Goal: Check status

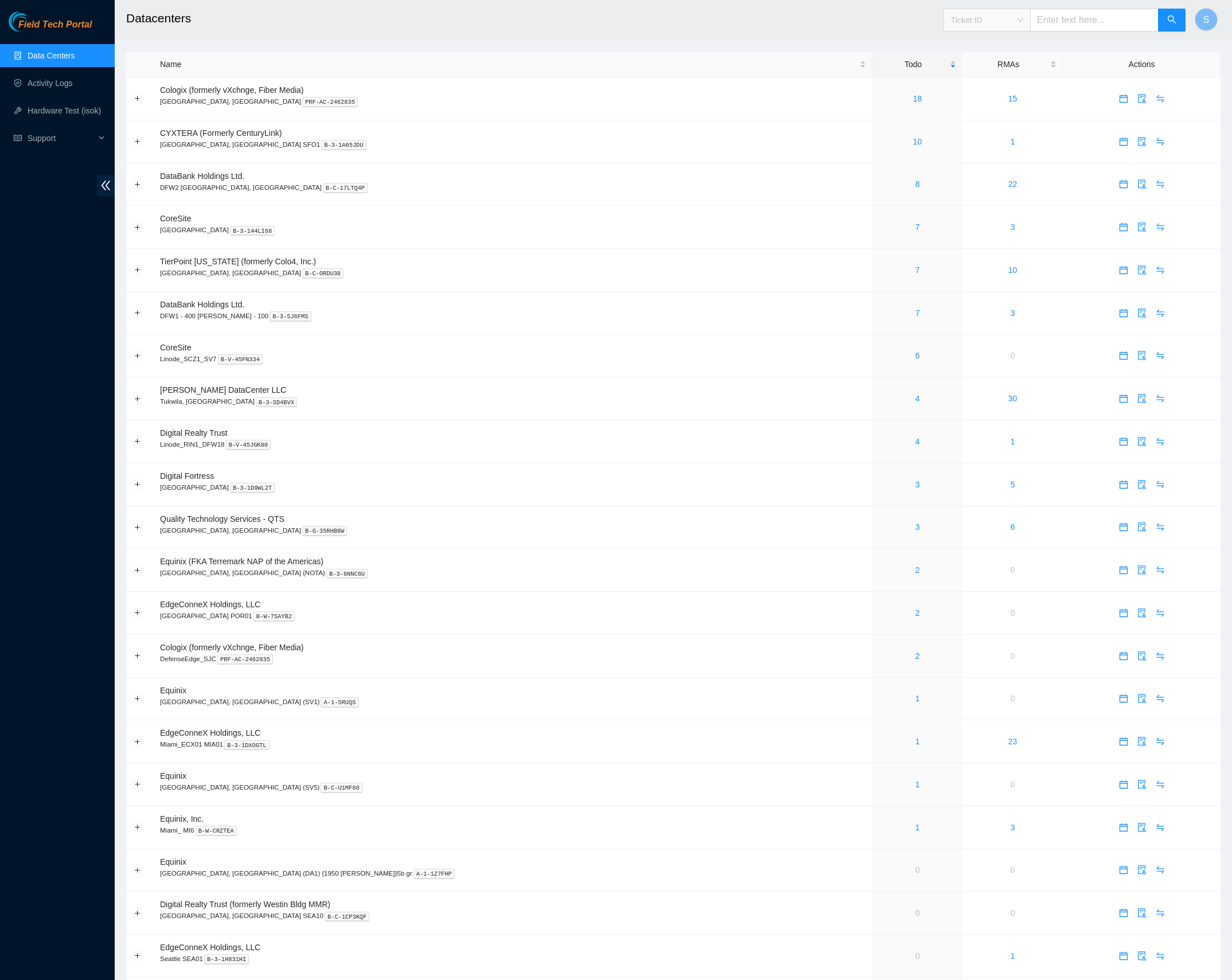
click at [1017, 25] on span "Ticket ID" at bounding box center [988, 20] width 73 height 17
click at [1076, 27] on input "text" at bounding box center [1095, 20] width 129 height 23
paste input "B-W-15R7DRJ"
type input "B-W-15R7DRJ"
click at [1167, 15] on icon "search" at bounding box center [1172, 20] width 10 height 10
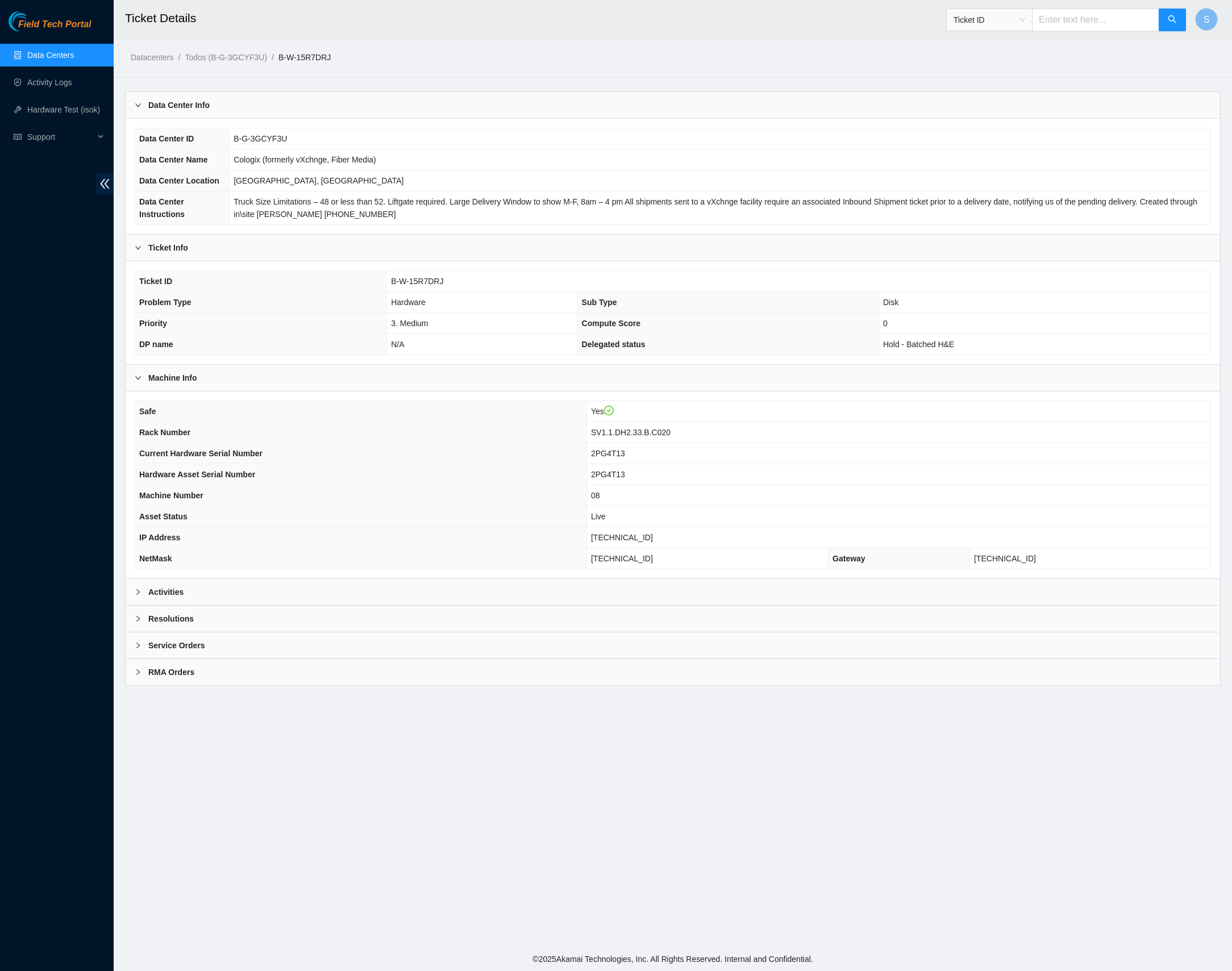
click at [217, 601] on div "Activities" at bounding box center [673, 593] width 1095 height 26
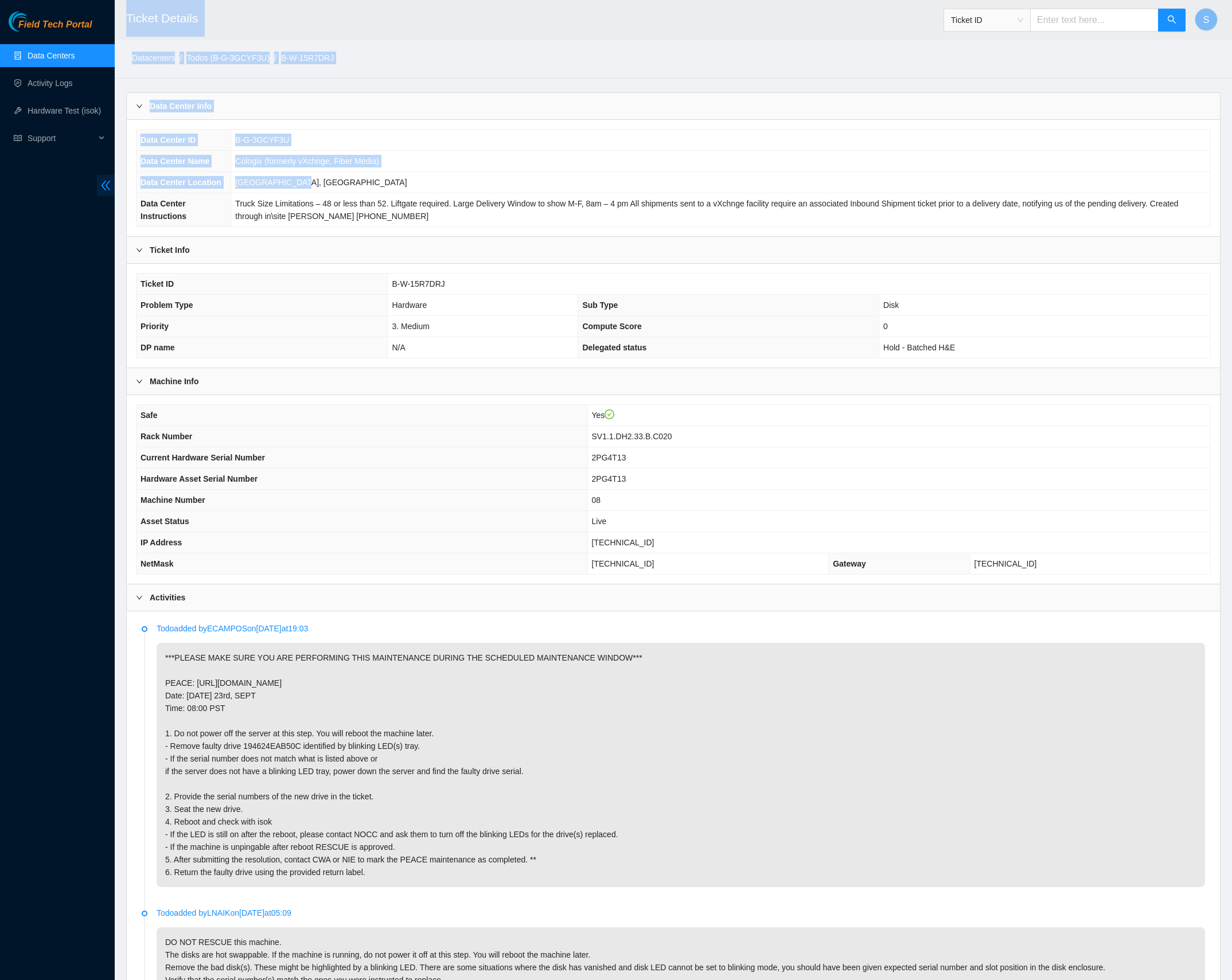
drag, startPoint x: 301, startPoint y: 191, endPoint x: 109, endPoint y: 191, distance: 192.0
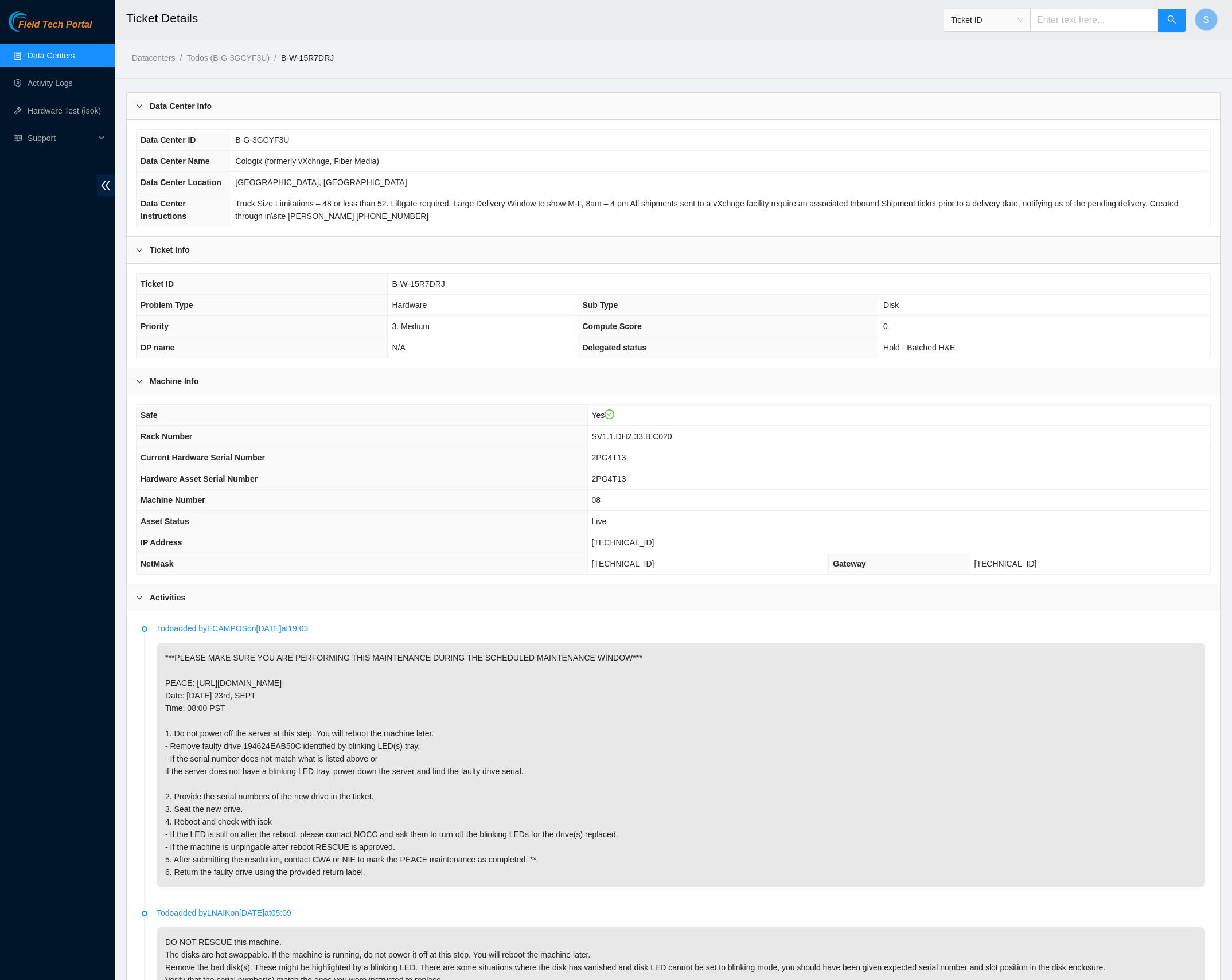
click at [331, 220] on span "Truck Size Limitations – 48 or less than 52. Liftgate required. Large Delivery …" at bounding box center [706, 210] width 943 height 22
